Goal: Information Seeking & Learning: Learn about a topic

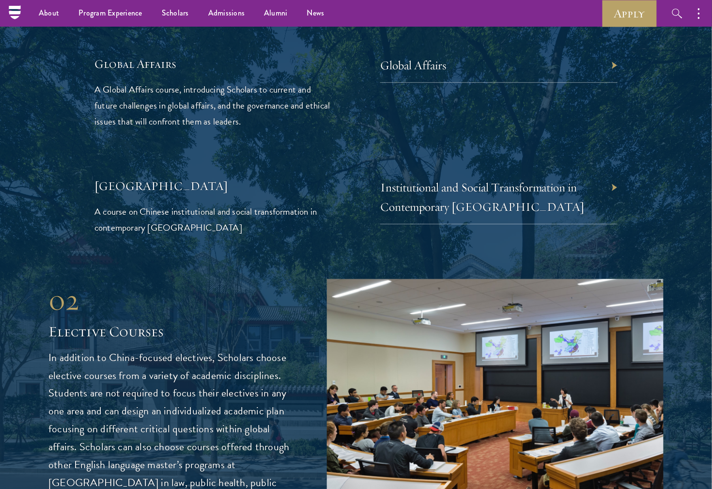
scroll to position [2228, 0]
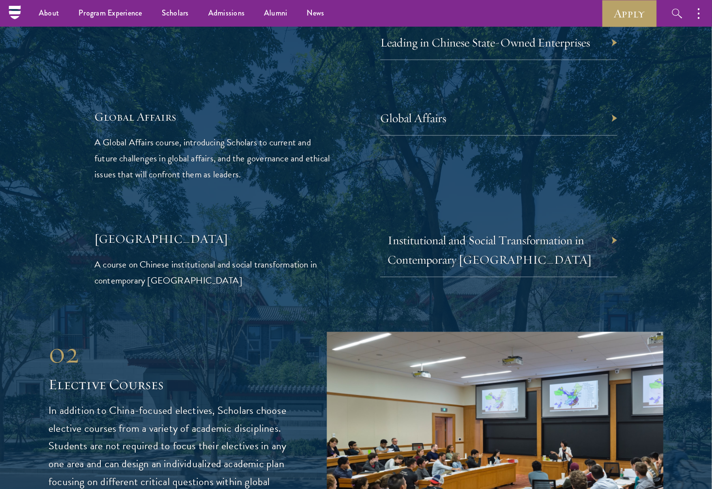
click at [479, 237] on link "Institutional and Social Transformation in Contemporary [GEOGRAPHIC_DATA]" at bounding box center [490, 250] width 205 height 34
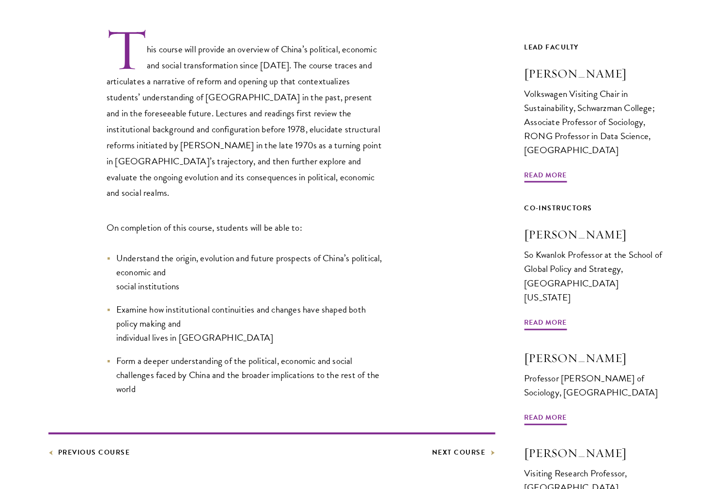
scroll to position [355, 0]
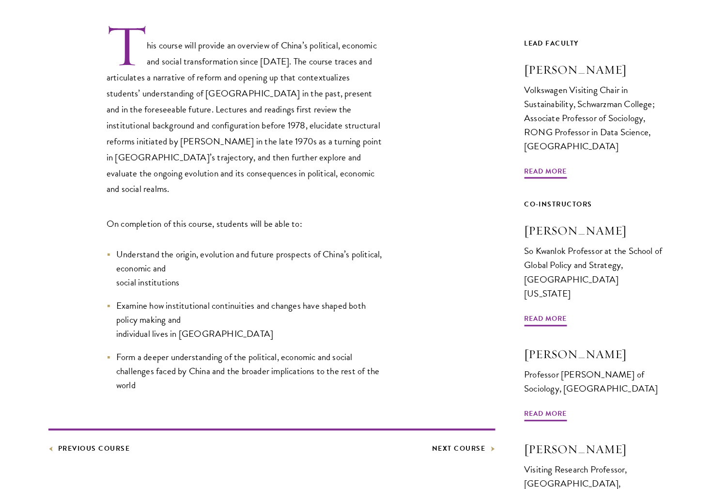
click at [560, 266] on link "Co-Instructors [PERSON_NAME] Professor at the School of Global Policy and Strat…" at bounding box center [595, 259] width 140 height 120
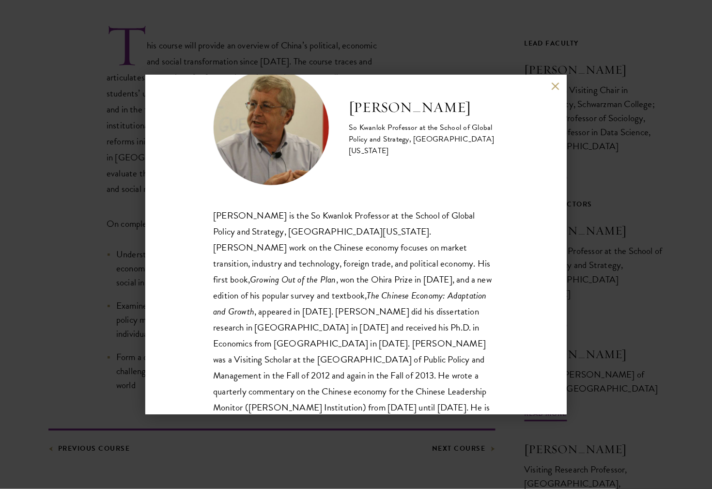
scroll to position [33, 0]
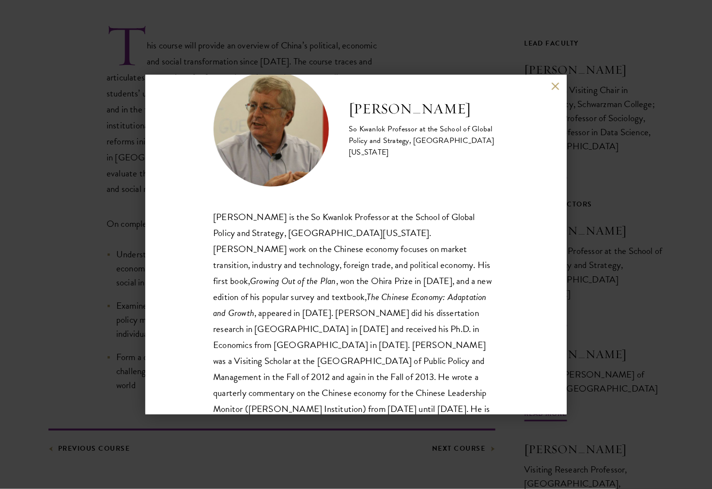
click at [616, 160] on div "Barry Naughton So Kwanlok Professor at the School of Global Policy and Strategy…" at bounding box center [356, 244] width 712 height 489
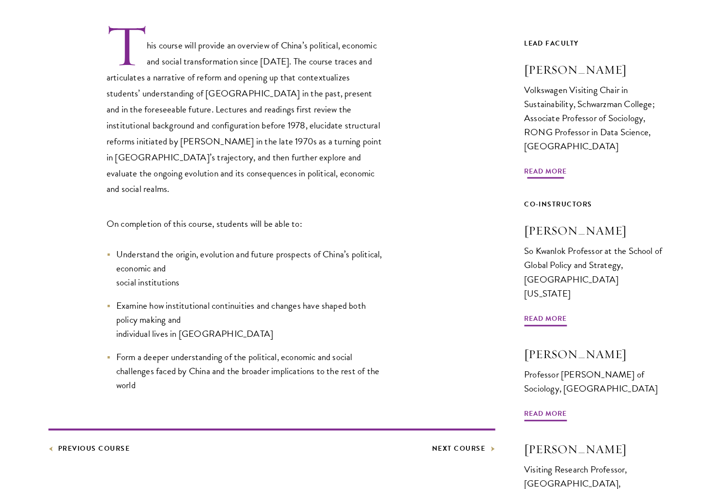
click at [545, 165] on span "Read More" at bounding box center [546, 172] width 43 height 15
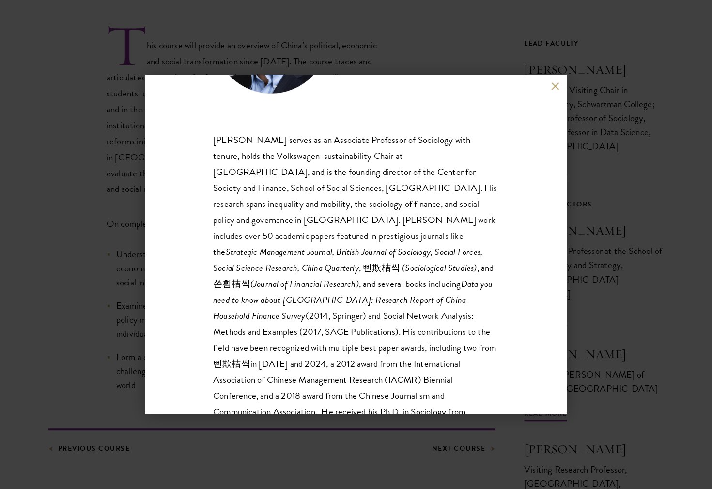
scroll to position [139, 0]
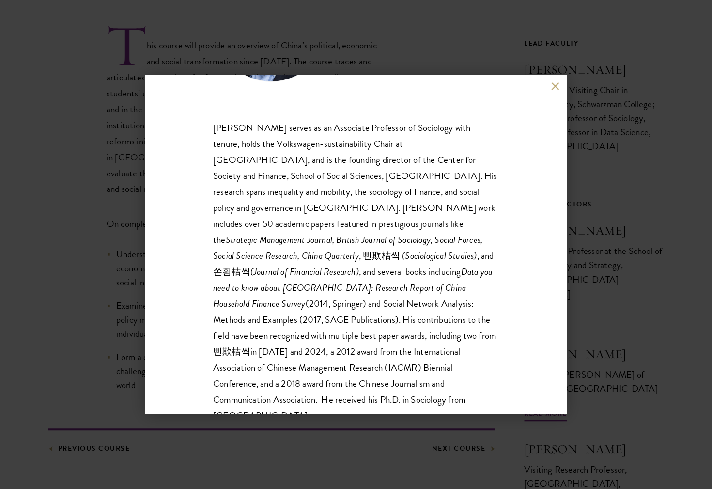
click at [619, 150] on div "Zheng Lu Volkswagen Visiting Chair in Sustainability, Schwarzman College; Assoc…" at bounding box center [356, 244] width 712 height 489
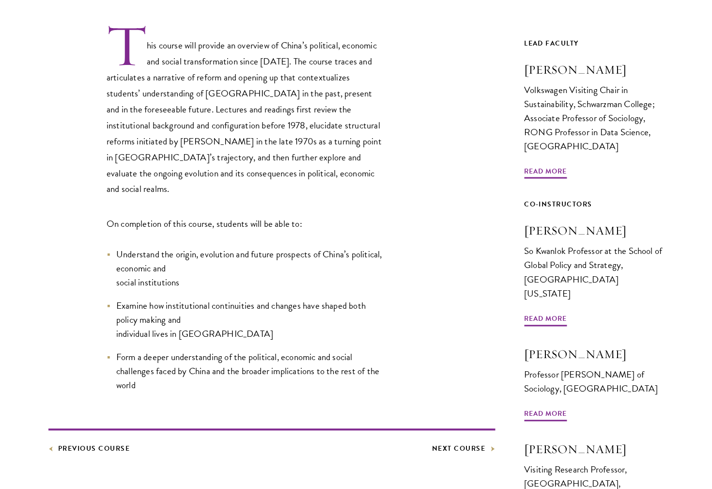
scroll to position [338, 0]
